Goal: Check status: Check status

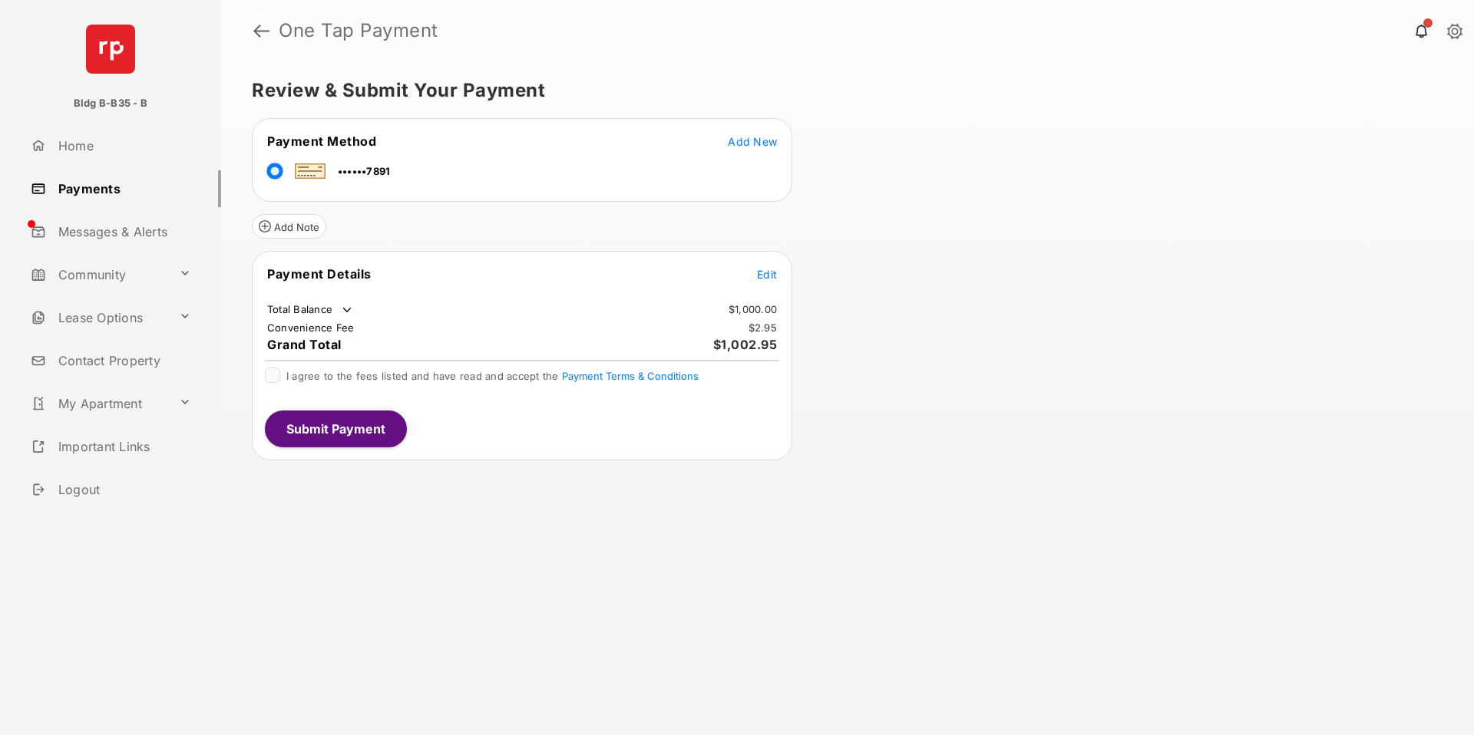
click at [260, 31] on link at bounding box center [261, 30] width 16 height 37
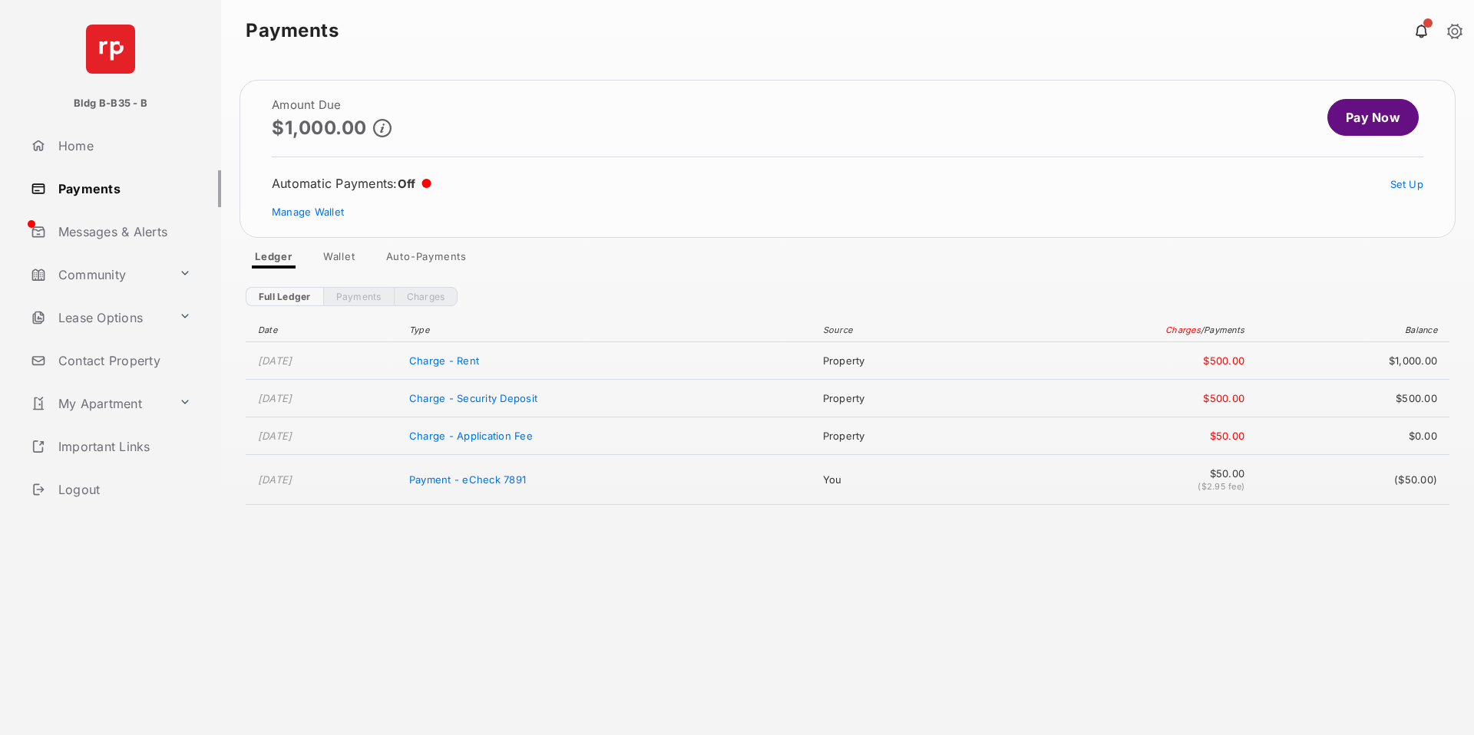
click at [435, 300] on link "Charges" at bounding box center [426, 296] width 64 height 19
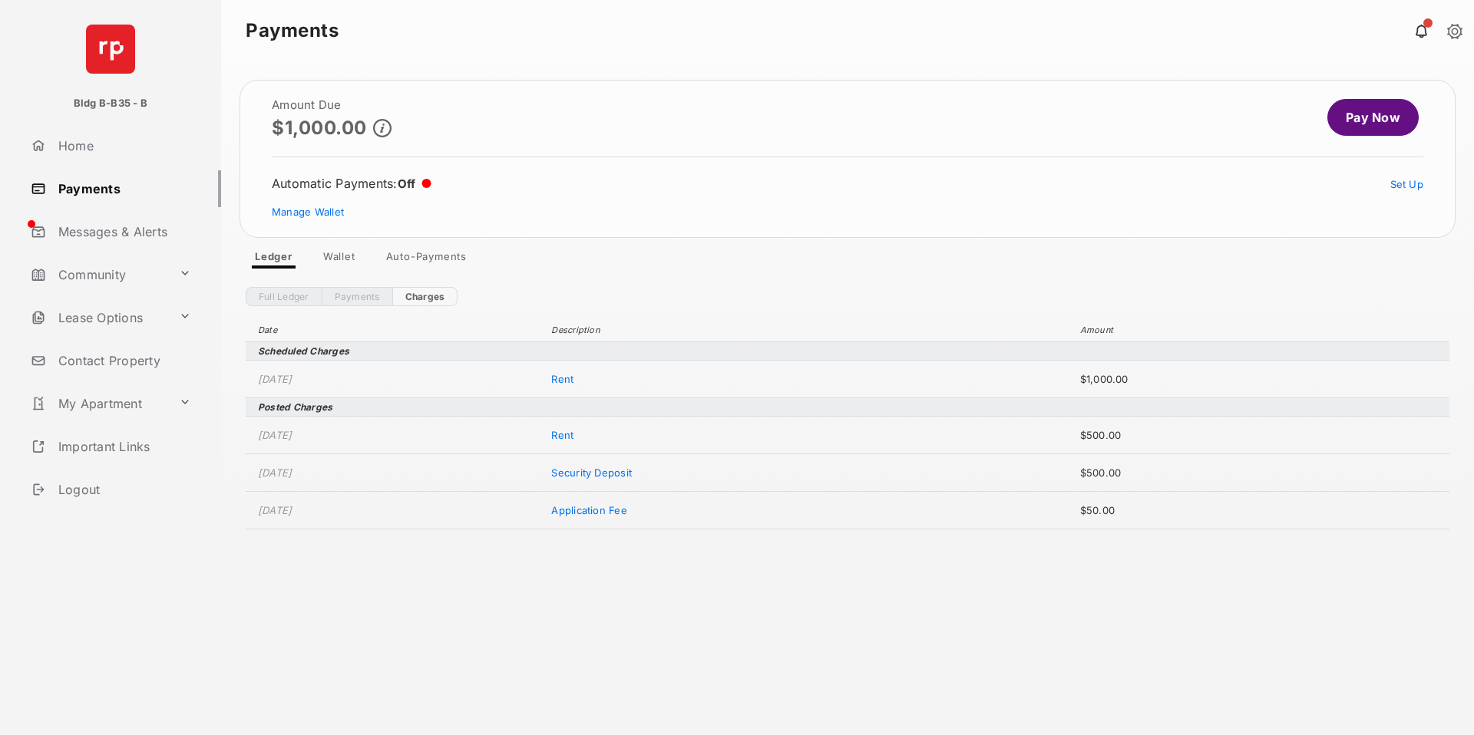
click at [286, 298] on link "Full Ledger" at bounding box center [284, 296] width 76 height 19
